Goal: Task Accomplishment & Management: Use online tool/utility

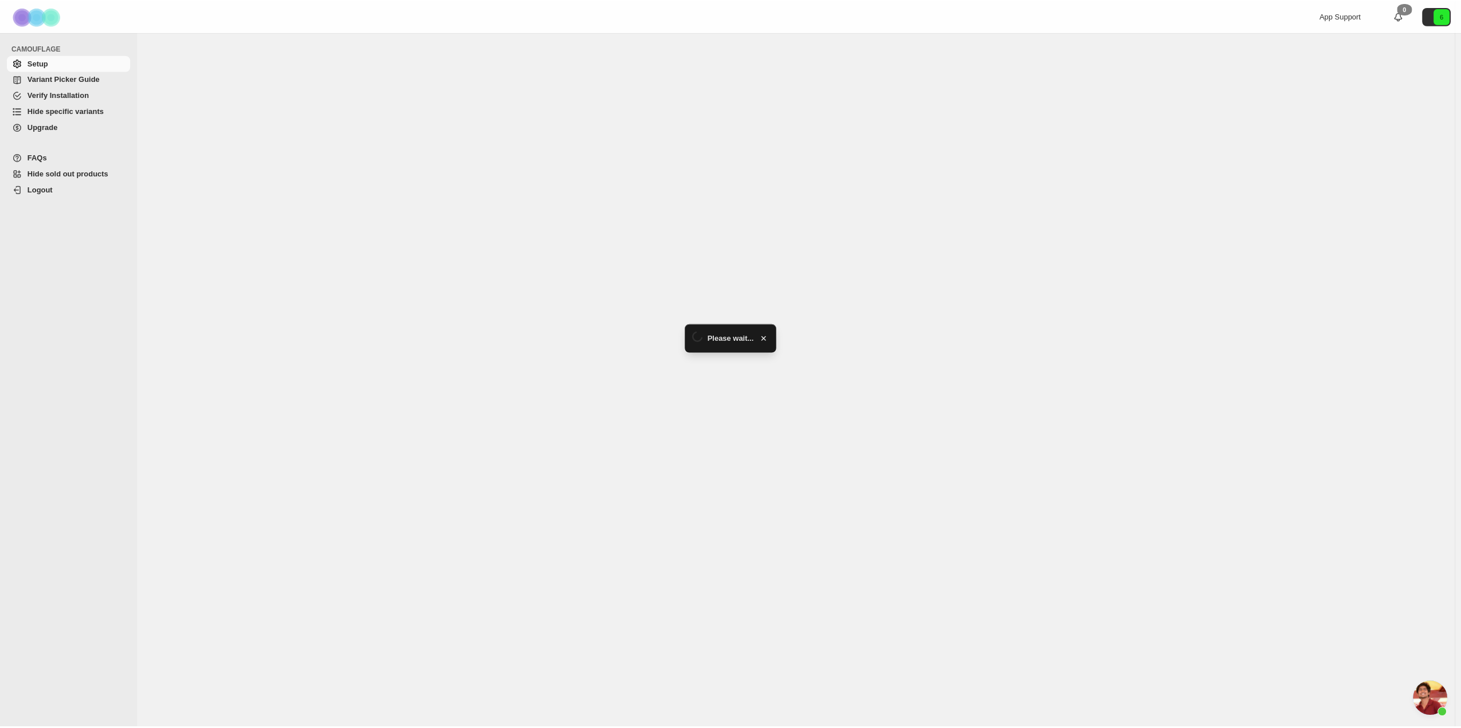
scroll to position [2196, 0]
select select "******"
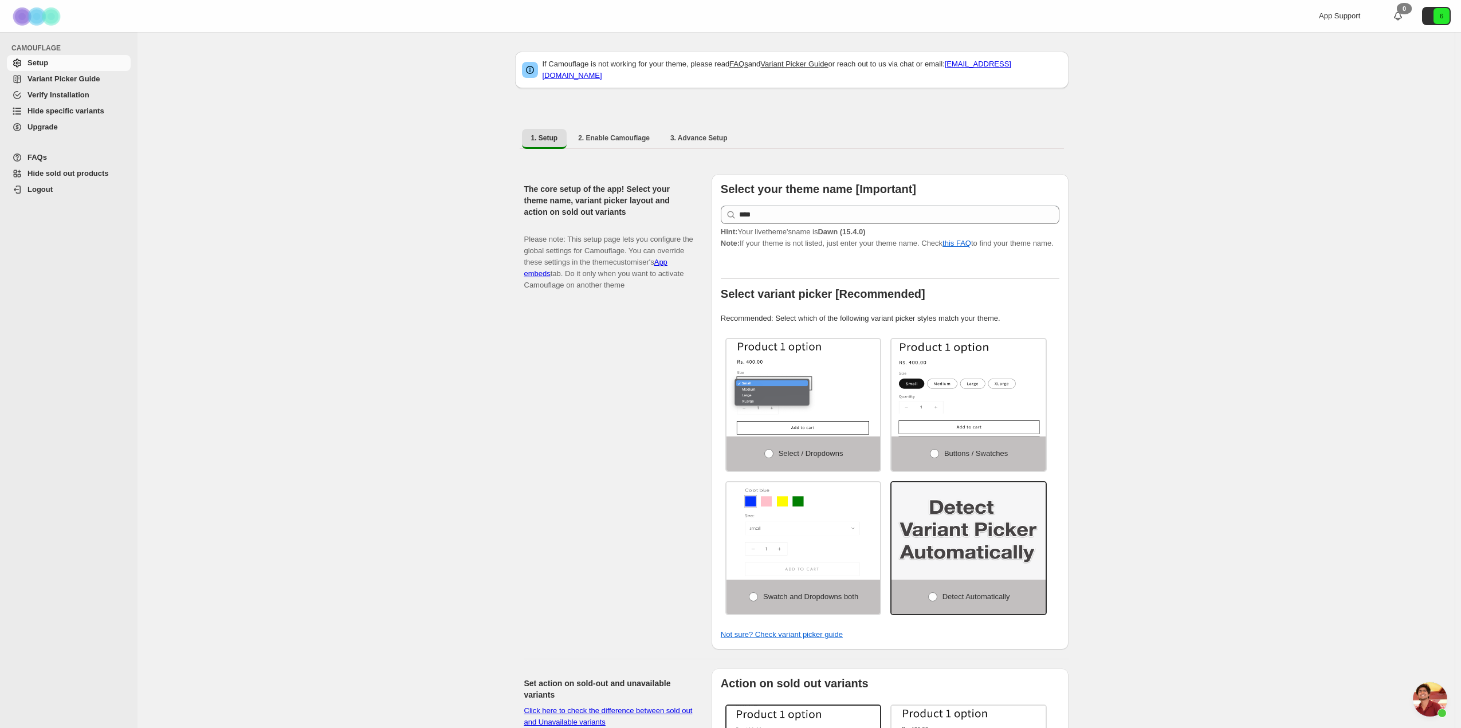
click at [70, 112] on span "Hide specific variants" at bounding box center [66, 111] width 77 height 9
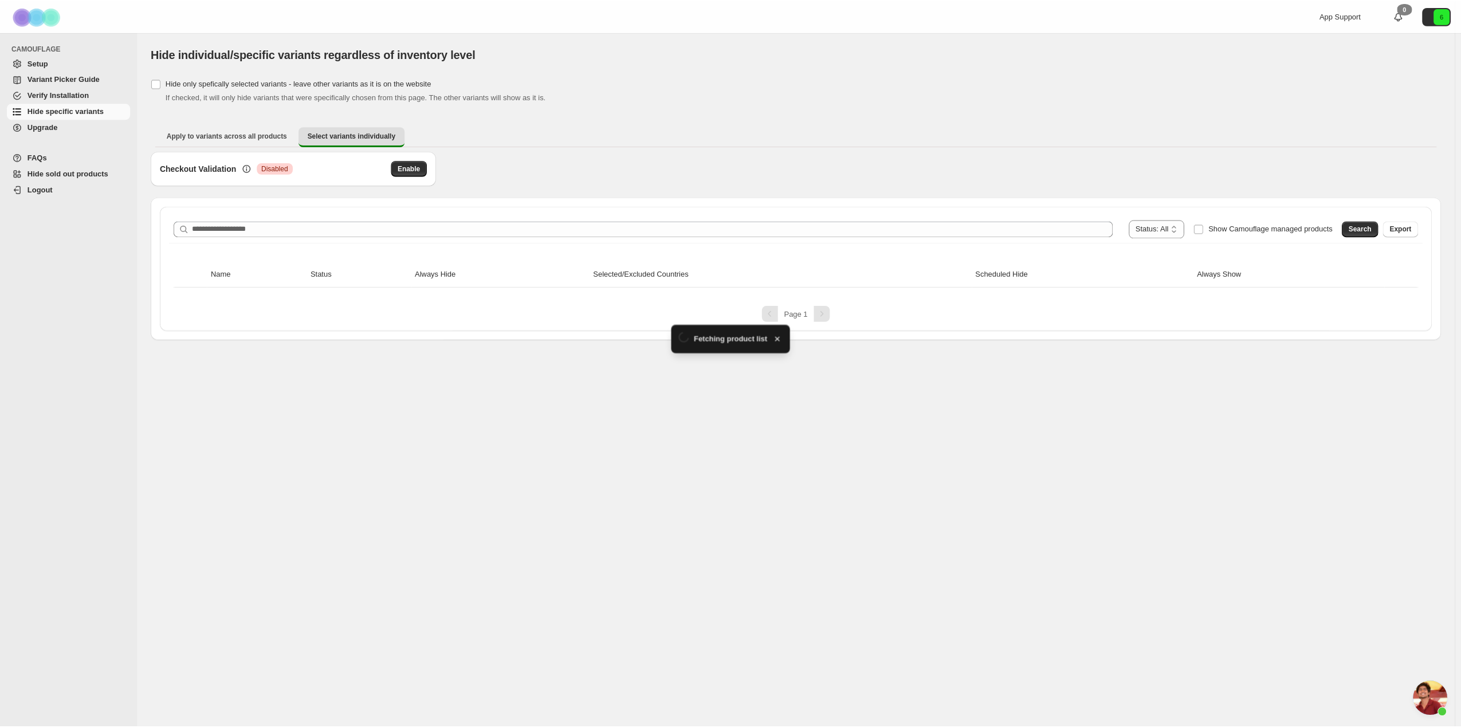
scroll to position [2196, 0]
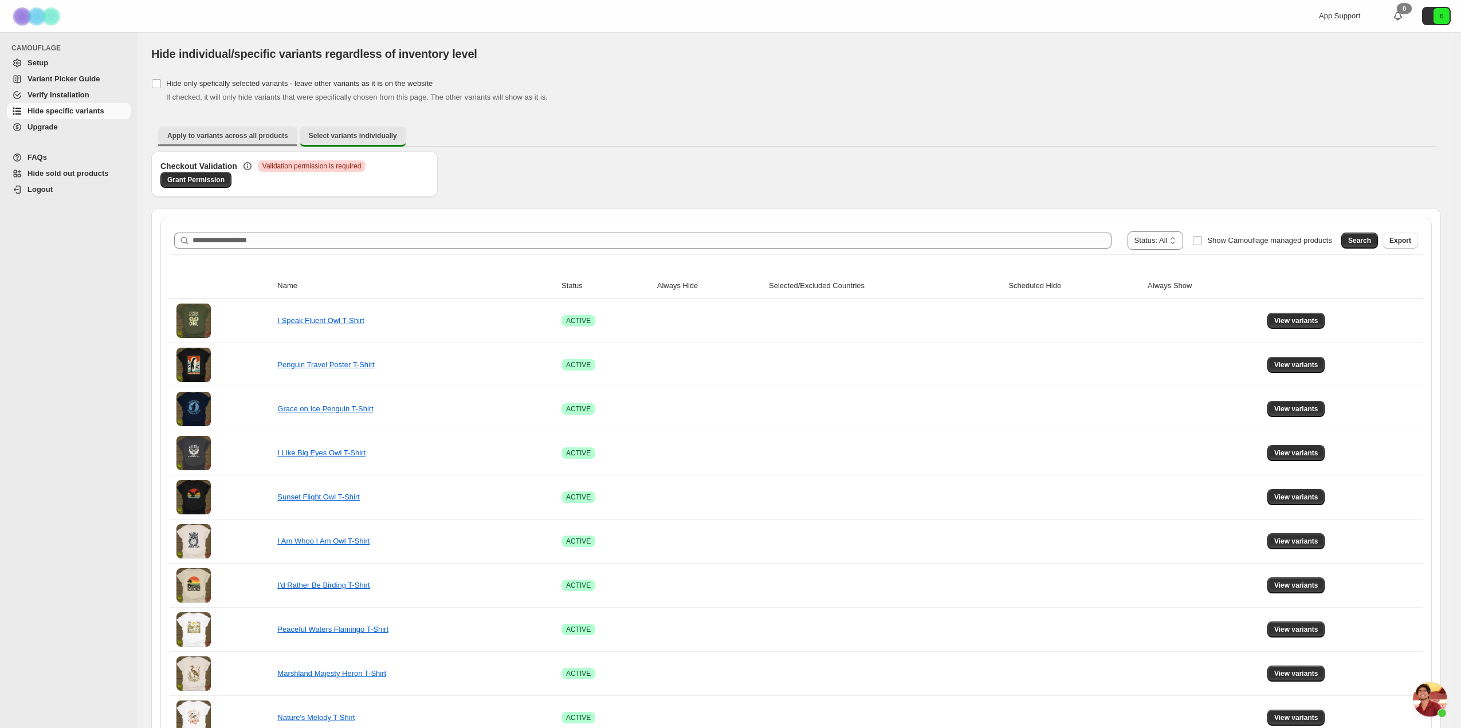
click at [193, 139] on span "Apply to variants across all products" at bounding box center [227, 135] width 121 height 9
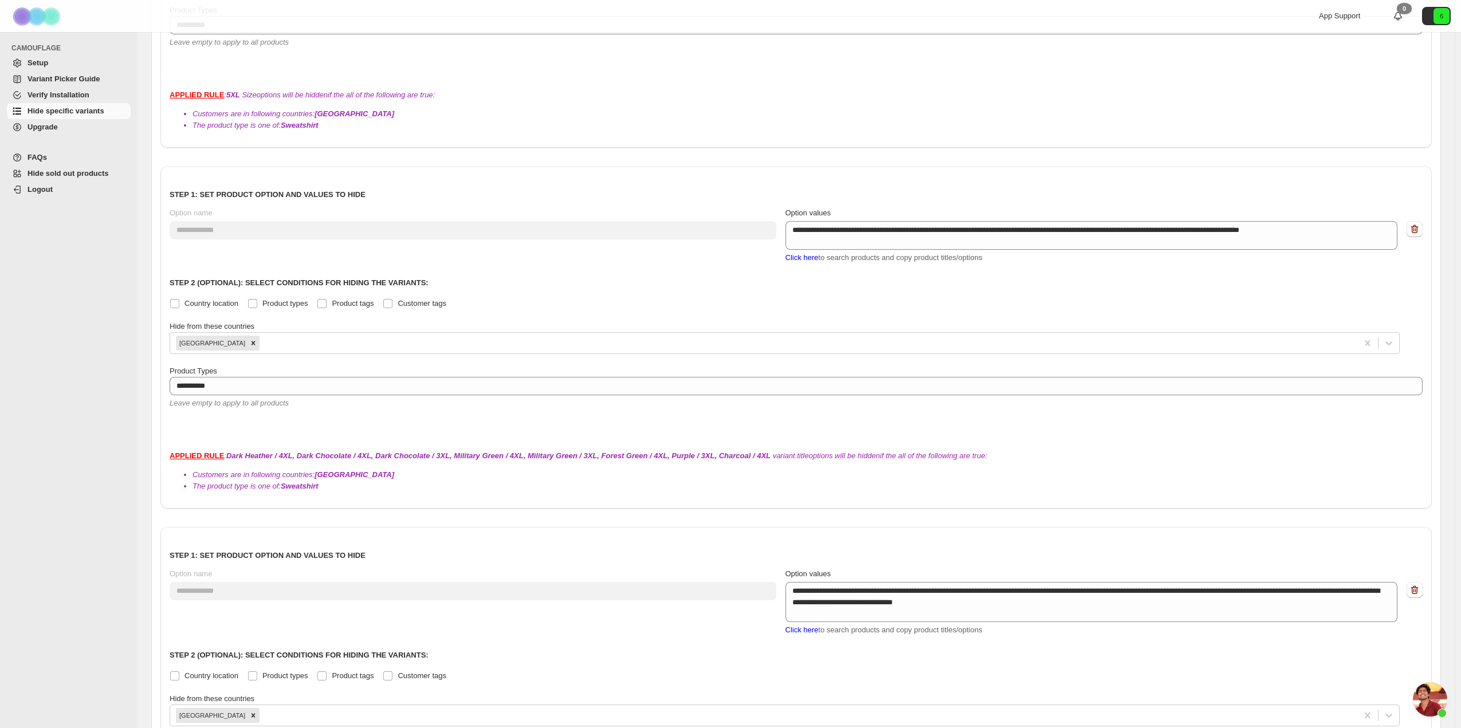
scroll to position [3312, 0]
